Goal: Information Seeking & Learning: Learn about a topic

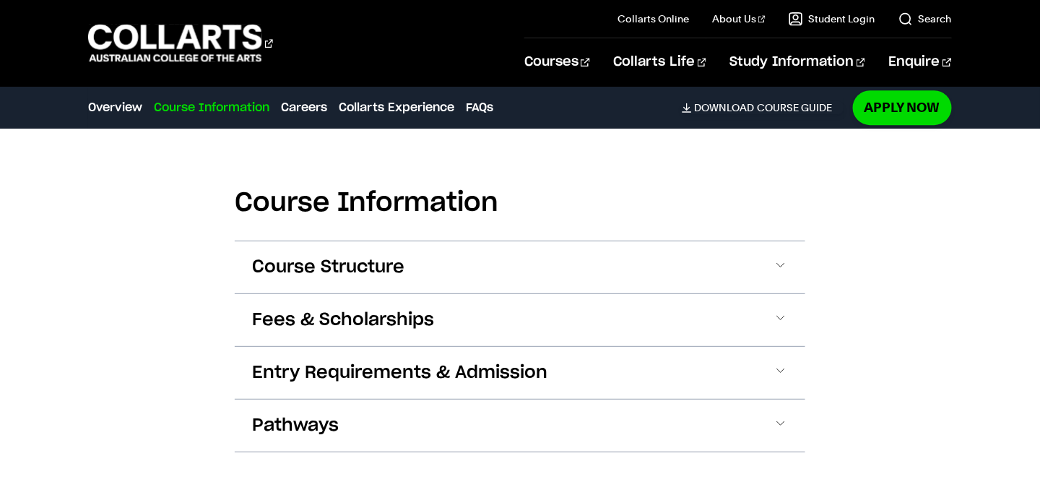
scroll to position [1446, 0]
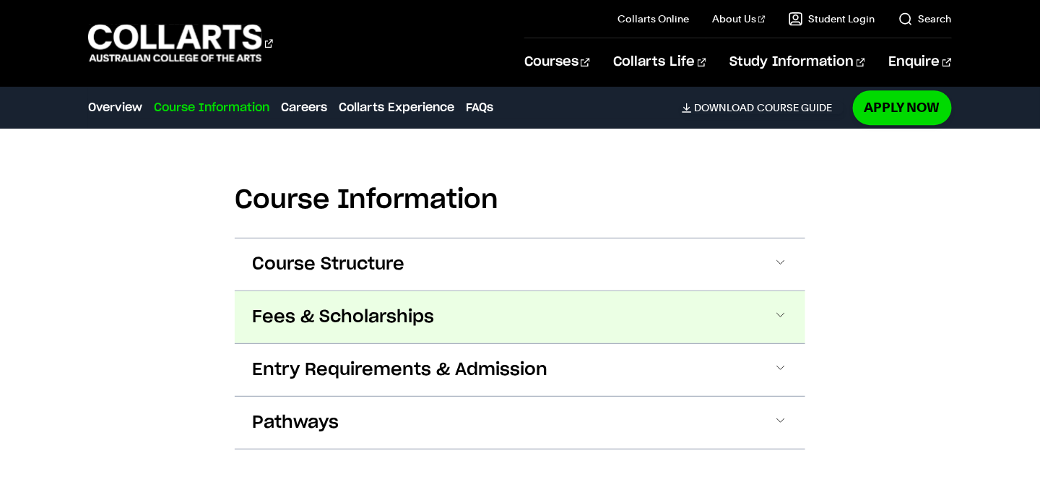
click at [673, 300] on button "Fees & Scholarships" at bounding box center [520, 317] width 570 height 52
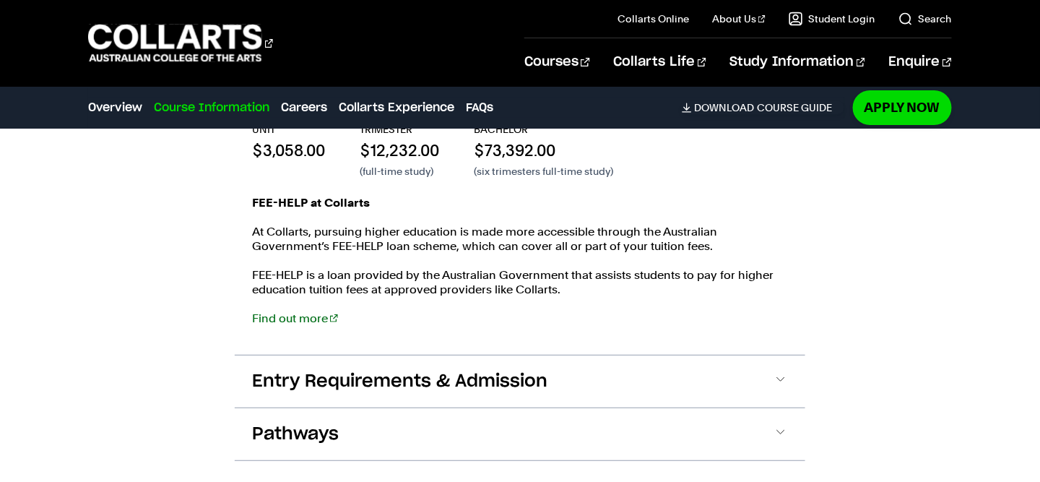
scroll to position [1837, 0]
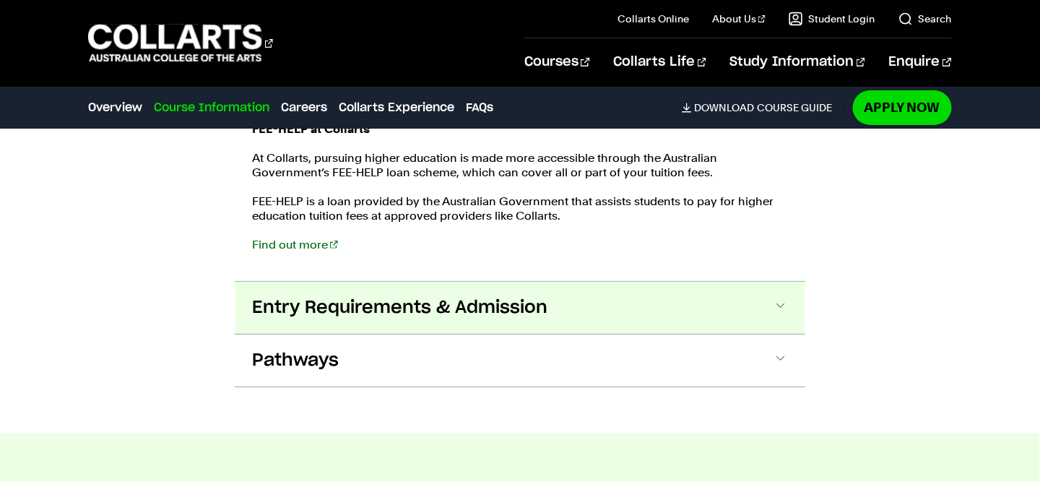
click at [745, 298] on button "Entry Requirements & Admission" at bounding box center [520, 308] width 570 height 52
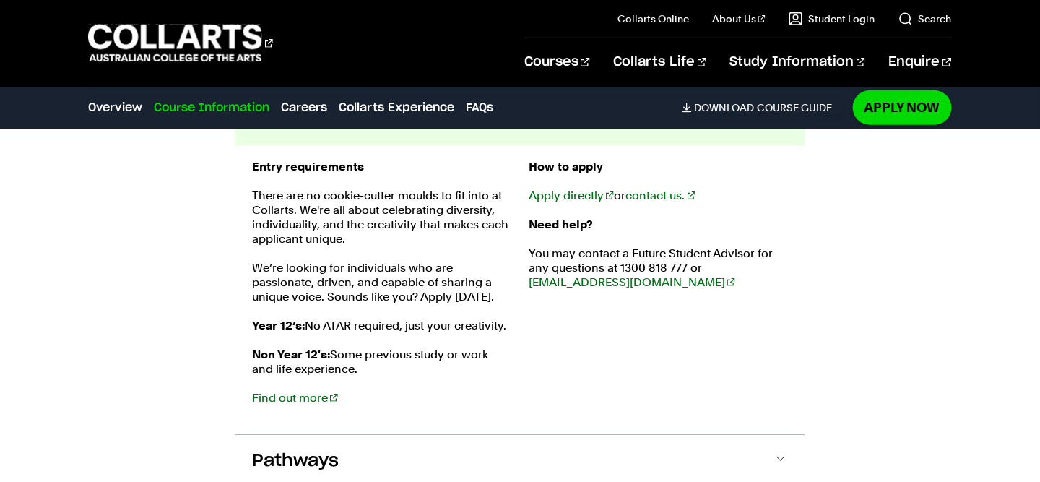
scroll to position [2026, 0]
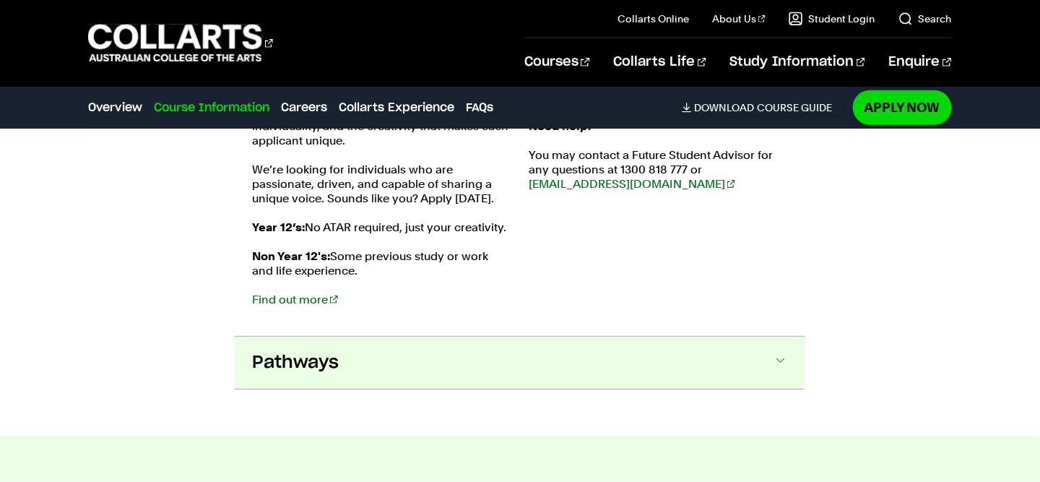
click at [534, 351] on button "Pathways" at bounding box center [520, 363] width 570 height 52
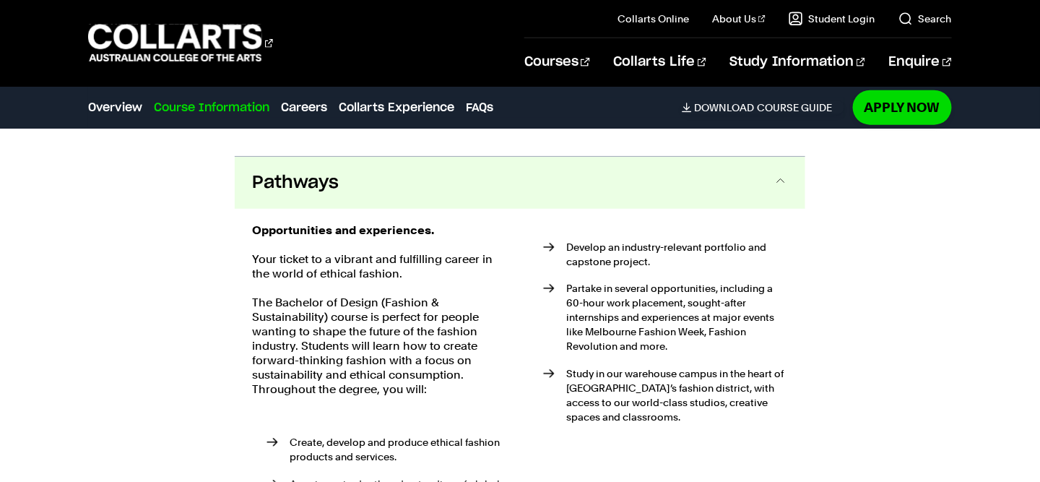
scroll to position [2307, 0]
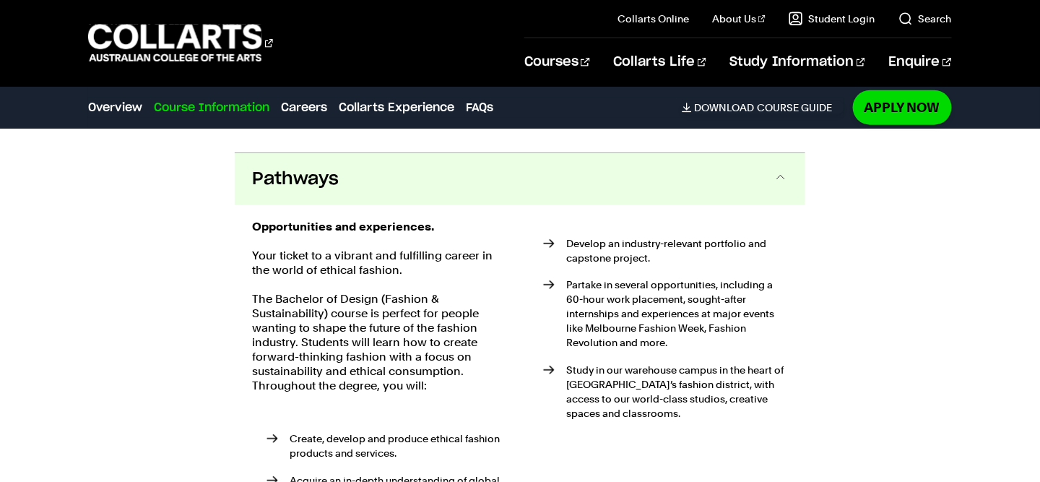
click at [559, 175] on button "Pathways" at bounding box center [520, 179] width 570 height 52
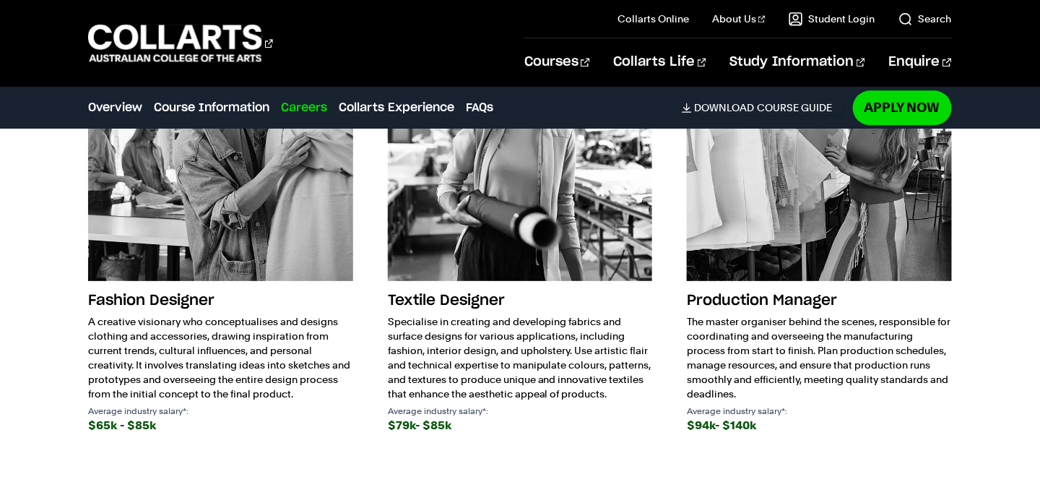
scroll to position [2950, 0]
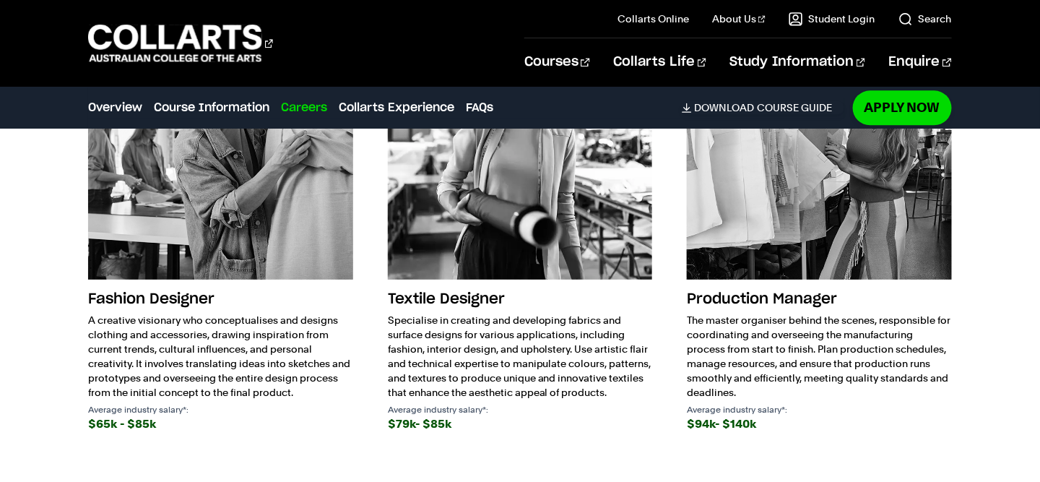
click at [173, 285] on h3 "Fashion Designer" at bounding box center [220, 298] width 264 height 27
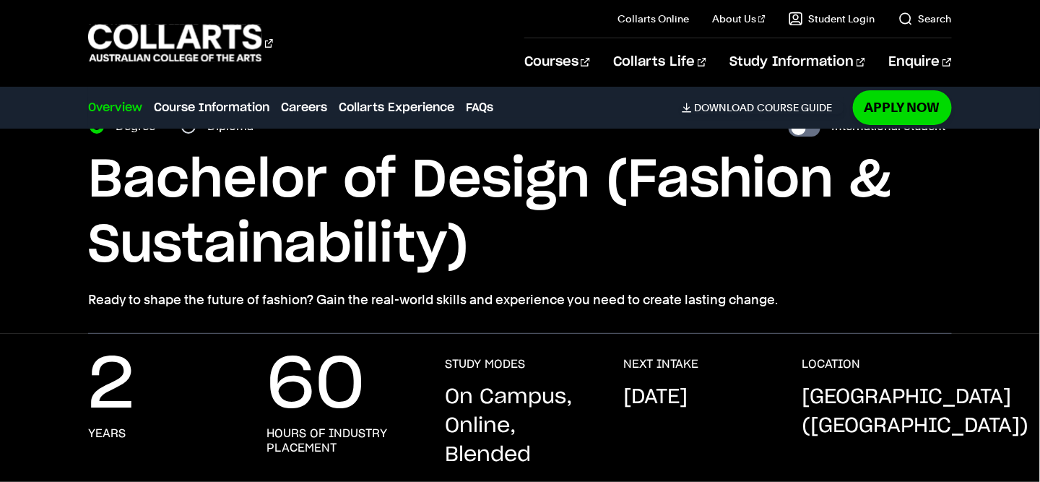
scroll to position [0, 0]
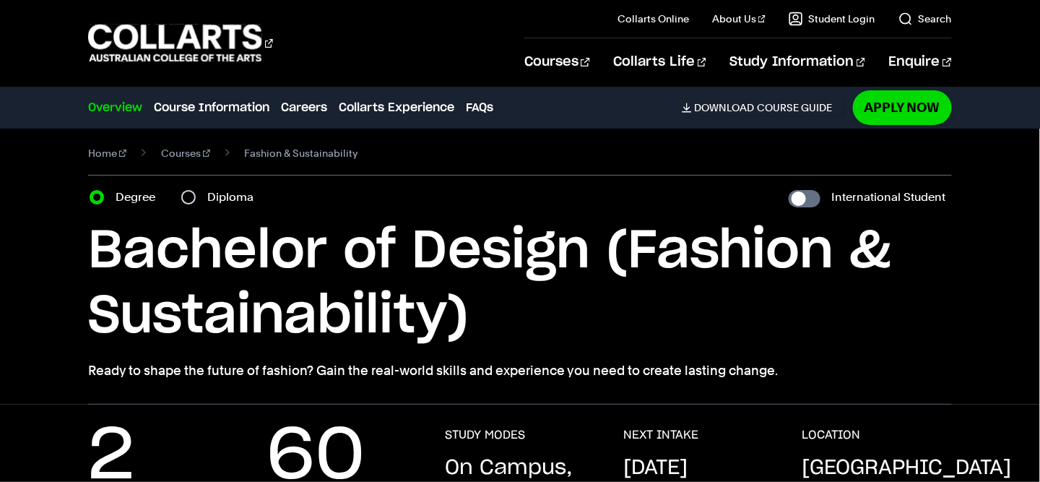
scroll to position [9, 0]
click at [235, 193] on label "Diploma" at bounding box center [234, 196] width 55 height 20
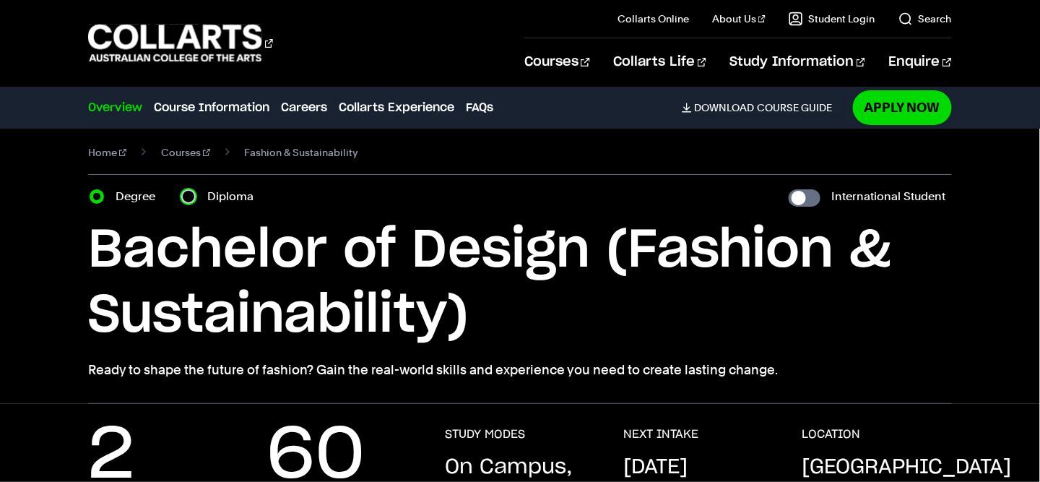
click at [196, 193] on input "Diploma" at bounding box center [188, 196] width 14 height 14
radio input "true"
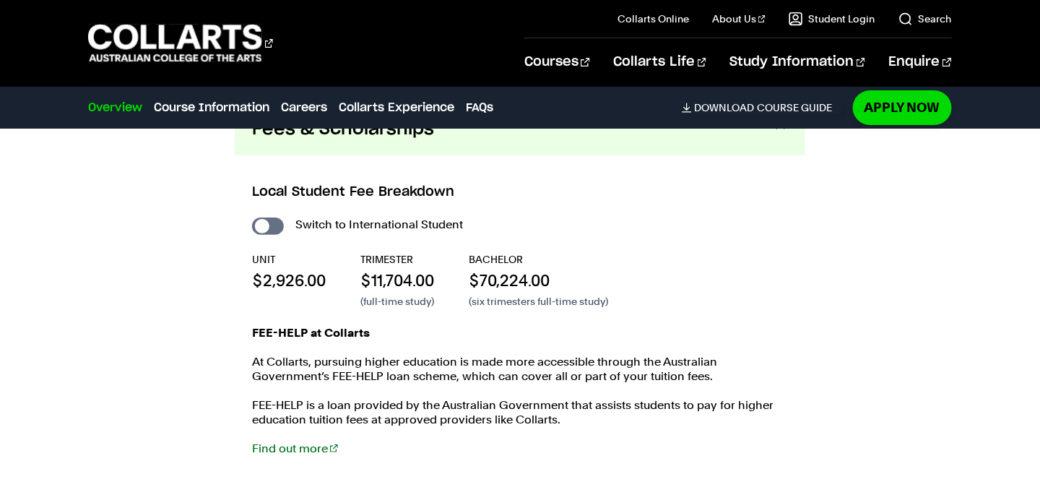
scroll to position [1601, 0]
click at [272, 218] on input "International Student" at bounding box center [268, 226] width 32 height 17
checkbox input "true"
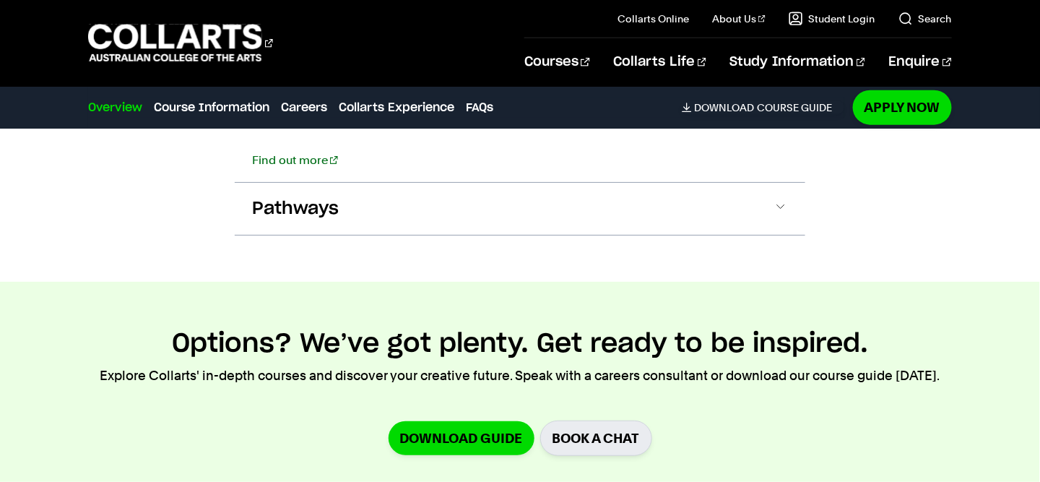
scroll to position [2379, 0]
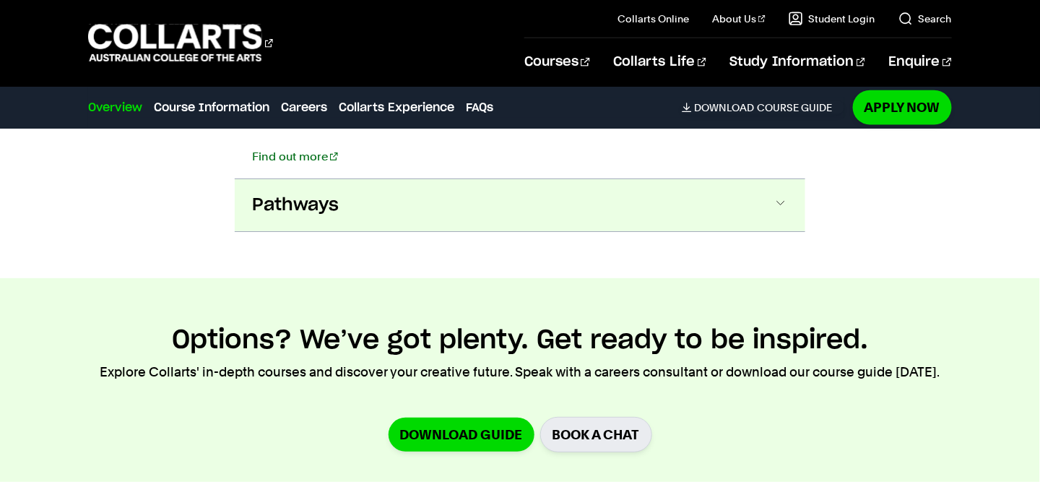
click at [628, 204] on button "Pathways" at bounding box center [520, 205] width 570 height 52
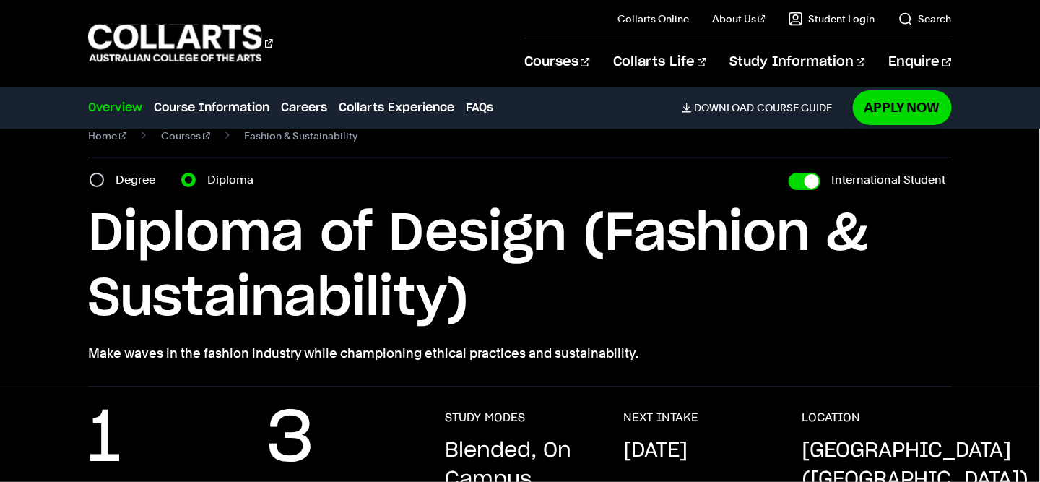
scroll to position [0, 0]
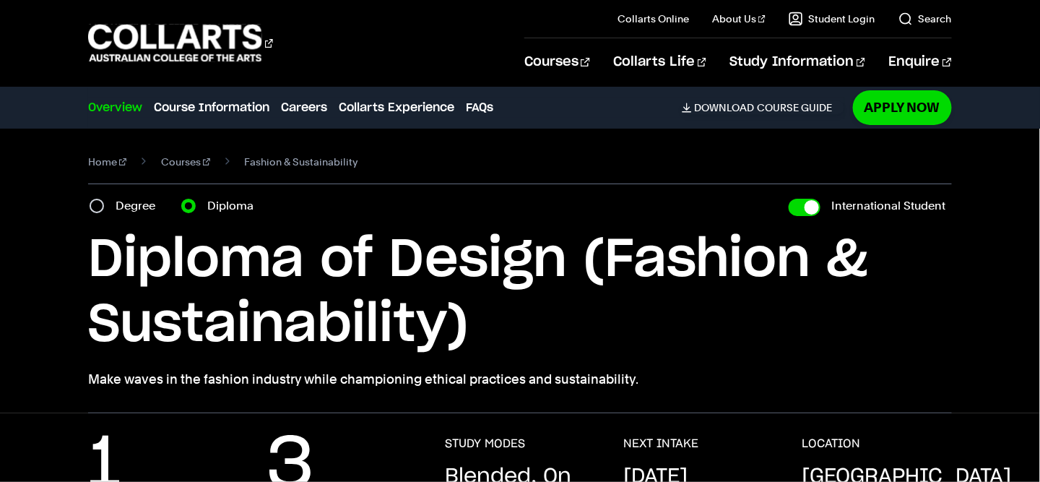
click at [145, 212] on label "Degree" at bounding box center [140, 206] width 48 height 20
click at [104, 212] on input "Degree" at bounding box center [97, 206] width 14 height 14
radio input "true"
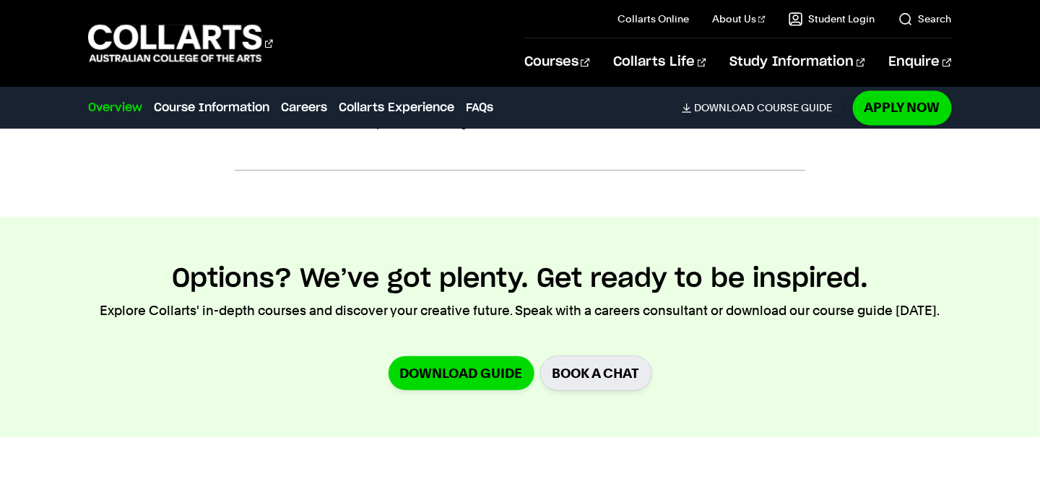
scroll to position [2832, 0]
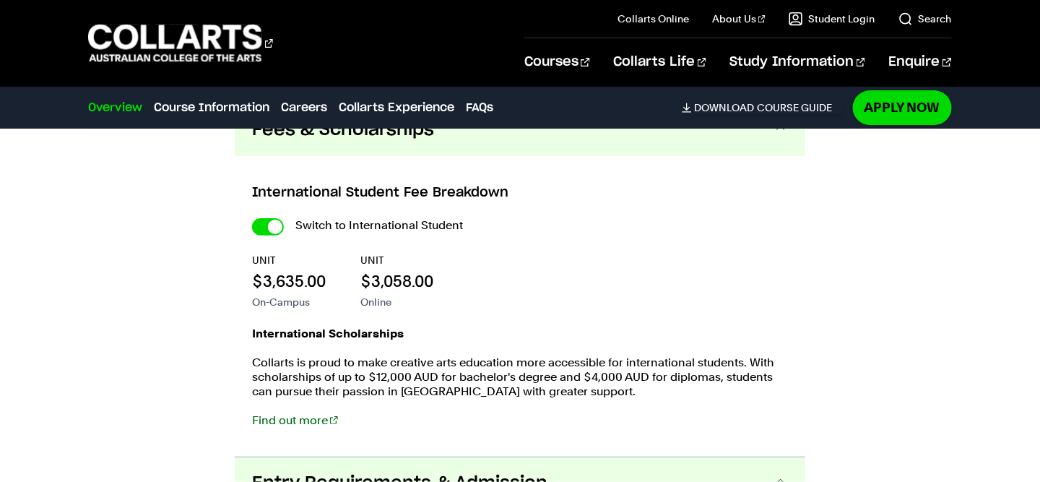
scroll to position [9, 0]
